Goal: Check status

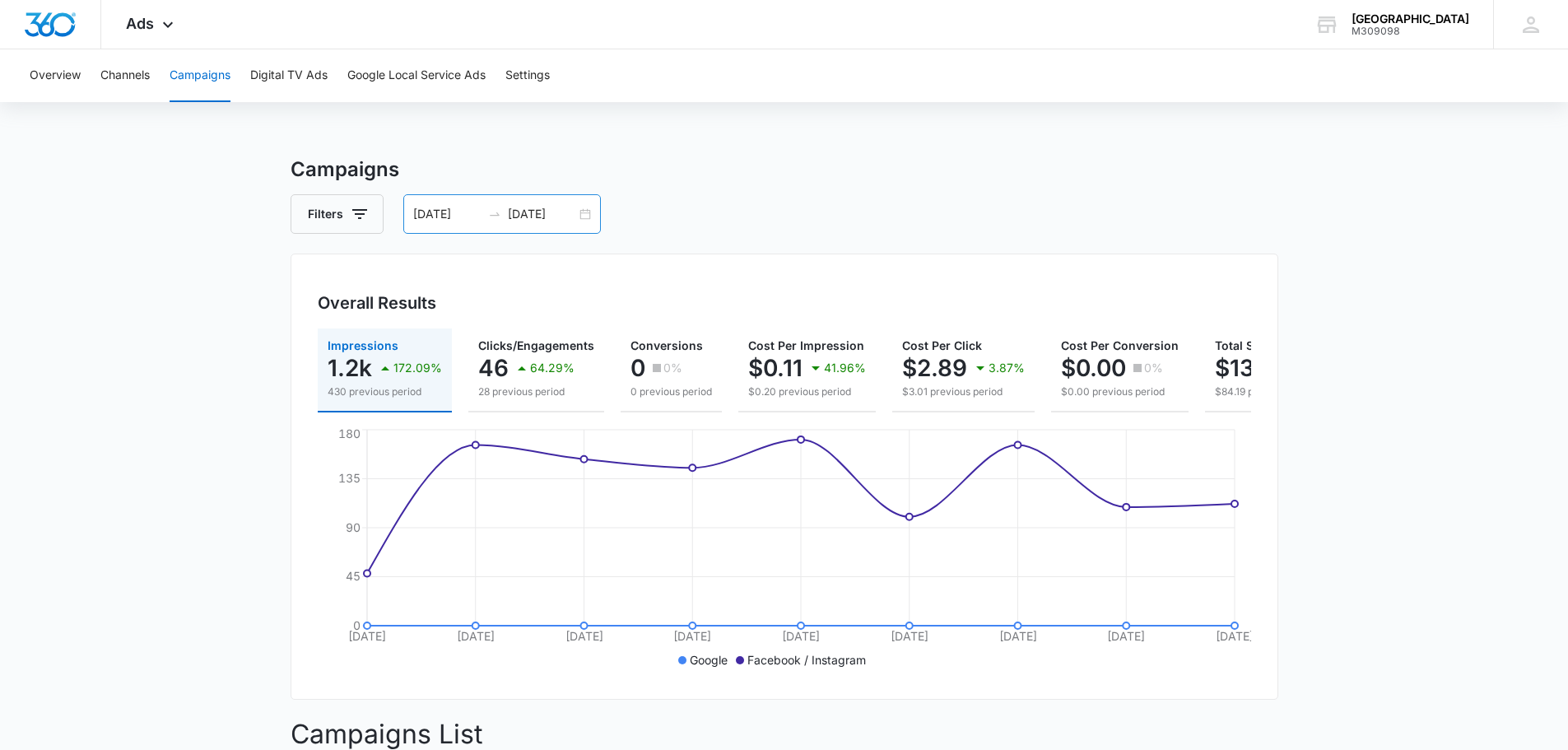
click at [586, 217] on div "09/01/2025 09/09/2025" at bounding box center [501, 214] width 198 height 39
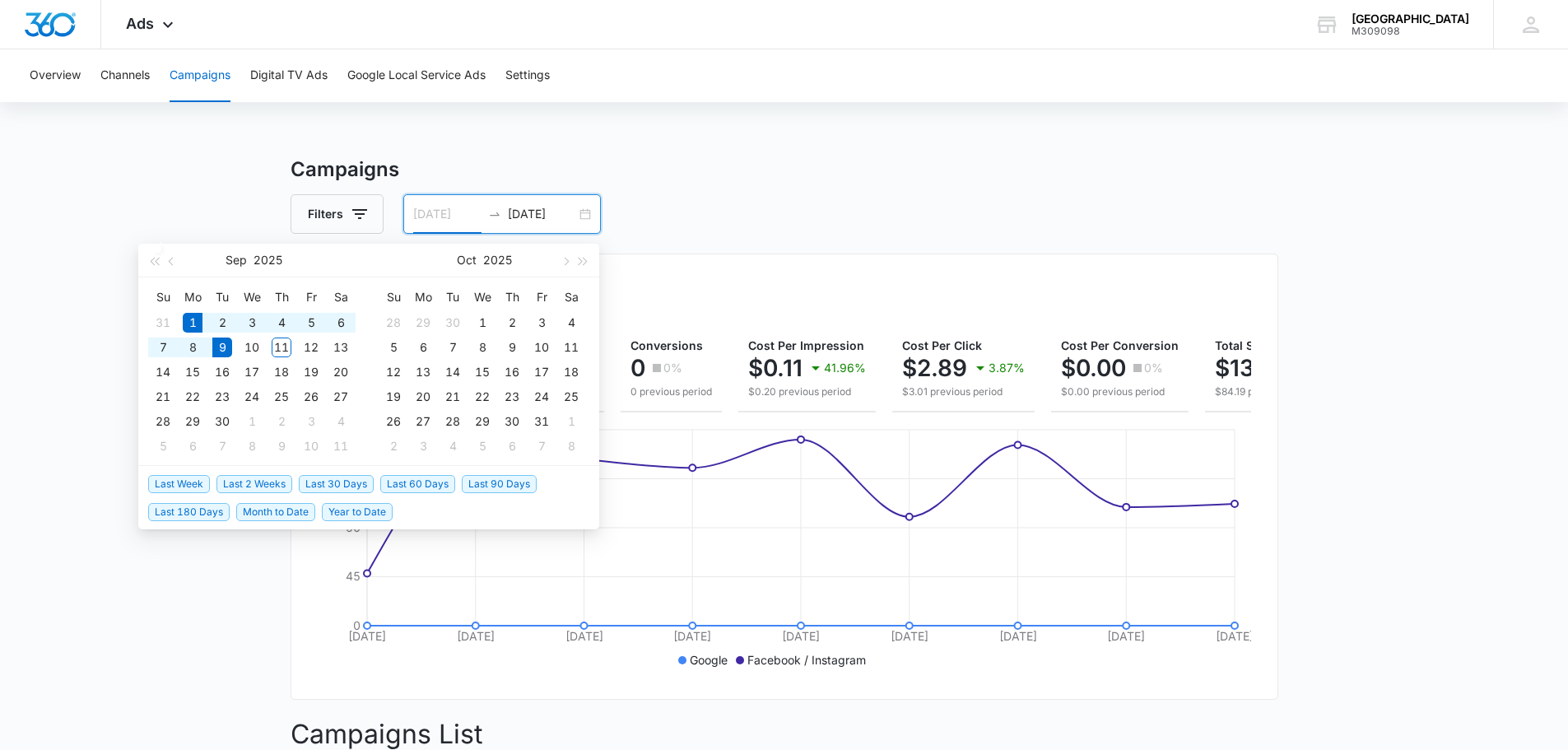
type input "[DATE]"
click at [283, 511] on span "Month to Date" at bounding box center [276, 511] width 79 height 18
type input "09/11/2025"
